Goal: Complete application form

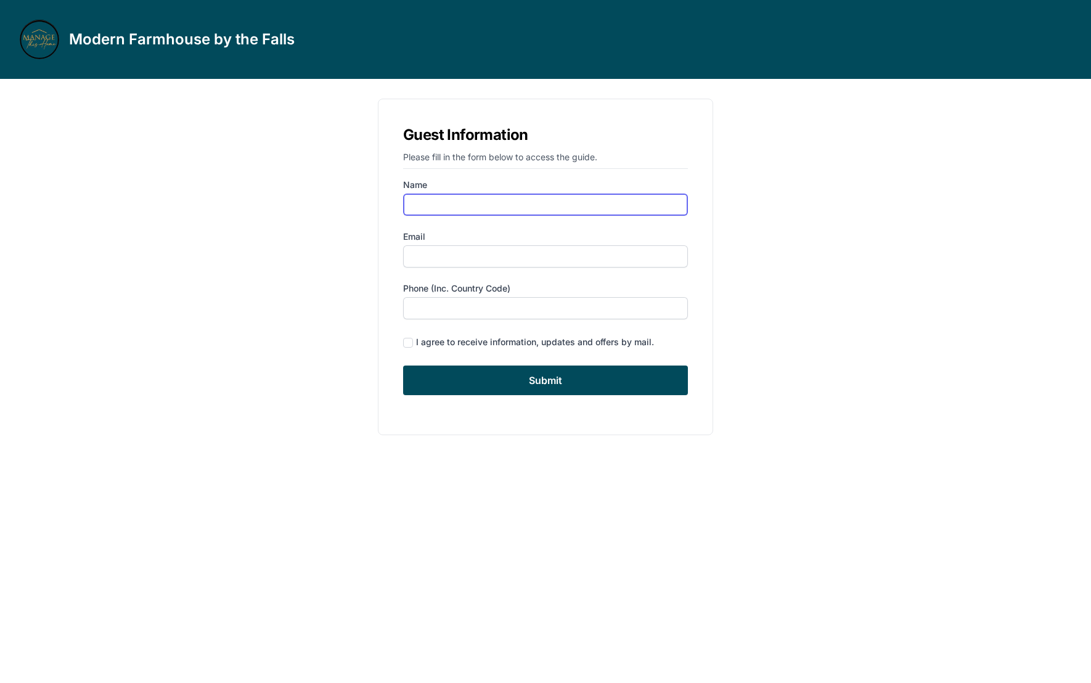
click at [511, 202] on input "Name" at bounding box center [545, 204] width 285 height 22
